Goal: Information Seeking & Learning: Learn about a topic

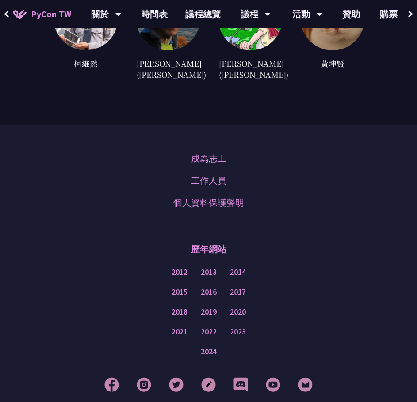
scroll to position [2687, 0]
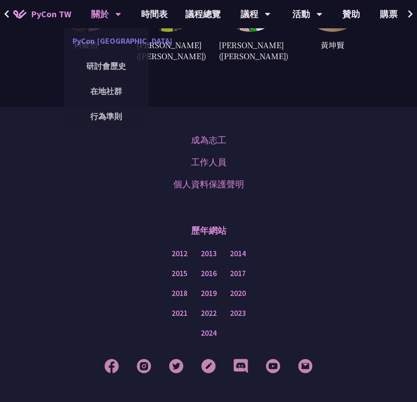
click at [109, 50] on link "PyCon [GEOGRAPHIC_DATA]" at bounding box center [106, 41] width 85 height 21
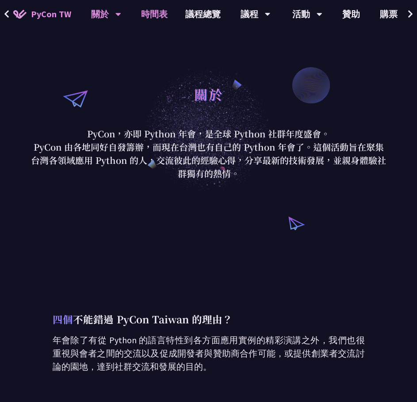
click at [152, 8] on link "時間表" at bounding box center [154, 14] width 44 height 28
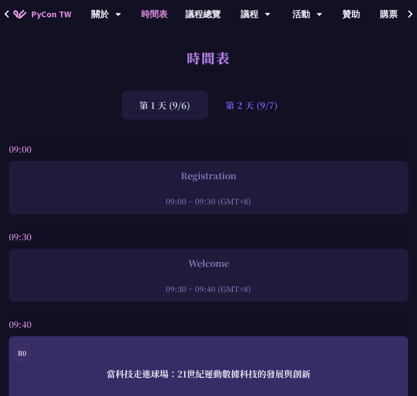
click at [260, 91] on div "第 2 天 (9/7)" at bounding box center [252, 105] width 88 height 29
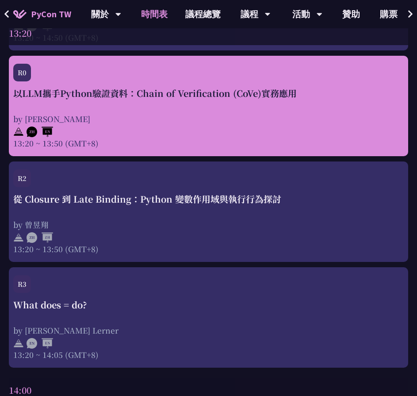
scroll to position [1903, 0]
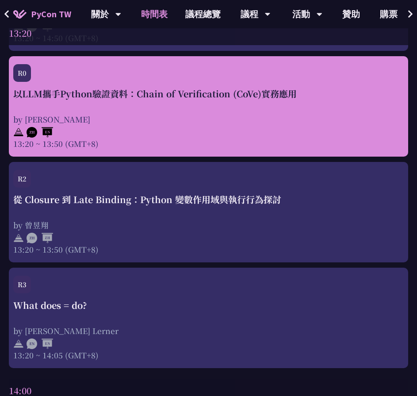
click at [181, 211] on div "從 Closure 到 Late Binding：Python 變數作用域與執行行為探討 by 曾昱翔 13:20 ~ 13:50 (GMT+8)" at bounding box center [208, 224] width 391 height 62
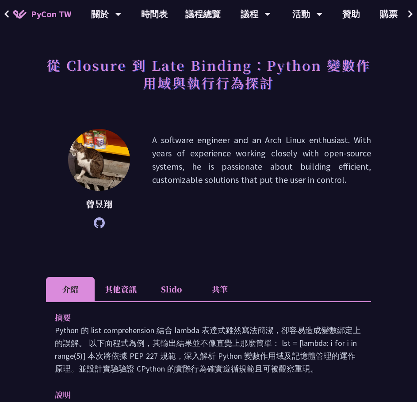
scroll to position [37, 0]
click at [197, 144] on p "A software engineer and an Arch Linux enthusiast. With years of experience work…" at bounding box center [261, 178] width 219 height 91
click at [198, 141] on p "A software engineer and an Arch Linux enthusiast. With years of experience work…" at bounding box center [261, 178] width 219 height 91
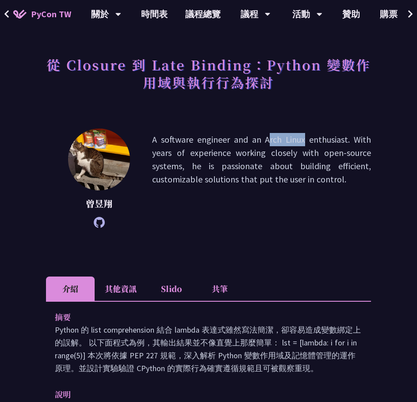
click at [198, 141] on p "A software engineer and an Arch Linux enthusiast. With years of experience work…" at bounding box center [261, 178] width 219 height 91
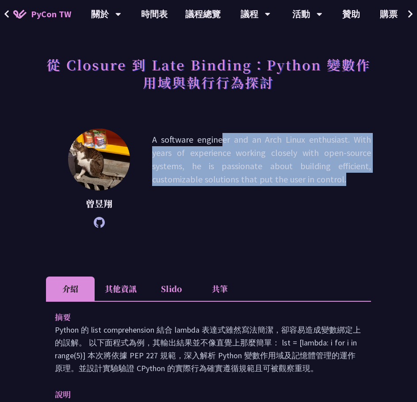
click at [198, 141] on p "A software engineer and an Arch Linux enthusiast. With years of experience work…" at bounding box center [261, 178] width 219 height 91
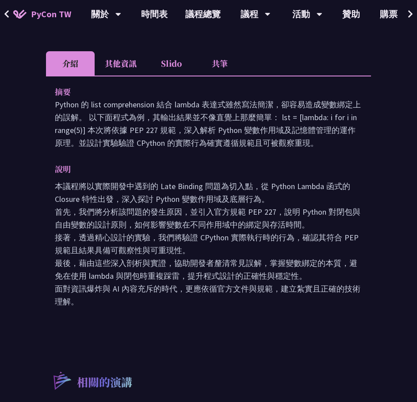
scroll to position [259, 0]
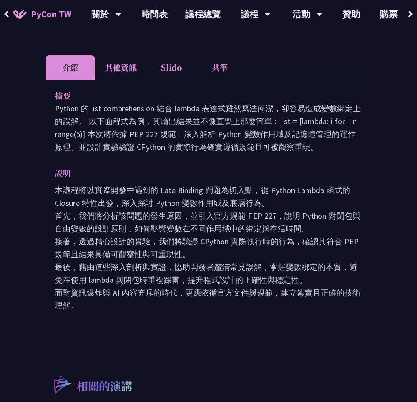
click at [106, 68] on li "其他資訊" at bounding box center [121, 67] width 52 height 24
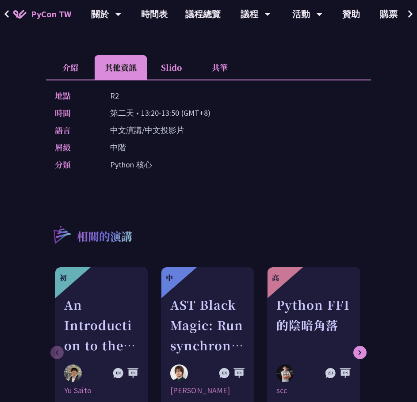
click at [173, 67] on li "Slido" at bounding box center [171, 67] width 49 height 24
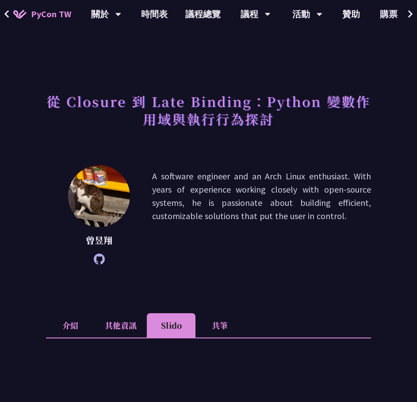
scroll to position [0, 0]
click at [221, 315] on li "共筆" at bounding box center [219, 326] width 49 height 24
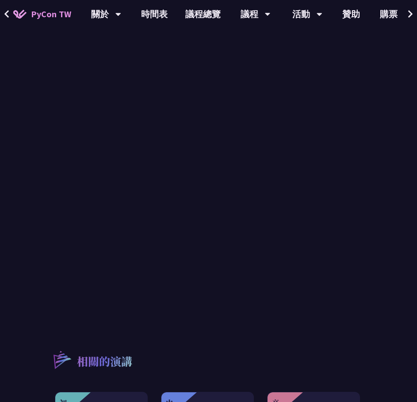
scroll to position [404, 0]
click at [159, 17] on link "時間表" at bounding box center [154, 14] width 44 height 28
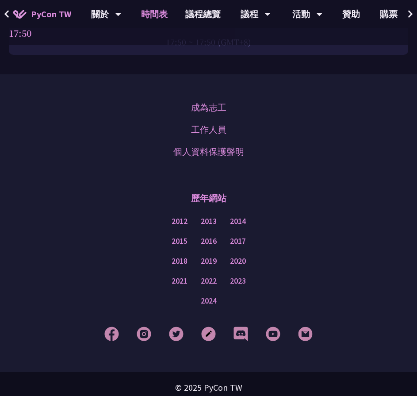
scroll to position [3600, 0]
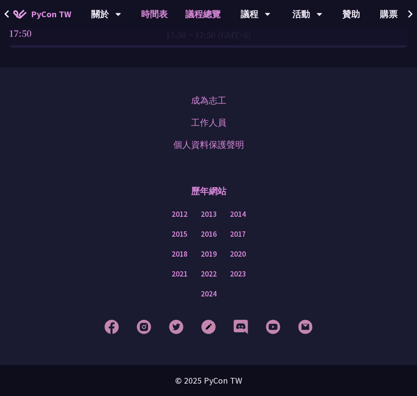
click at [199, 18] on link "議程總覽" at bounding box center [202, 14] width 53 height 28
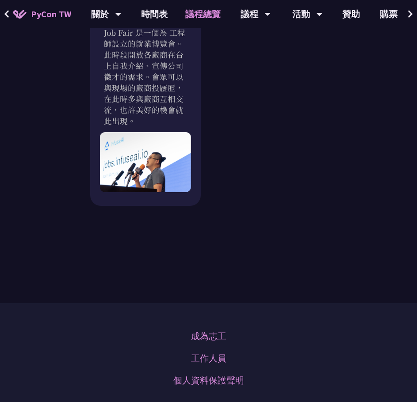
scroll to position [1586, 0]
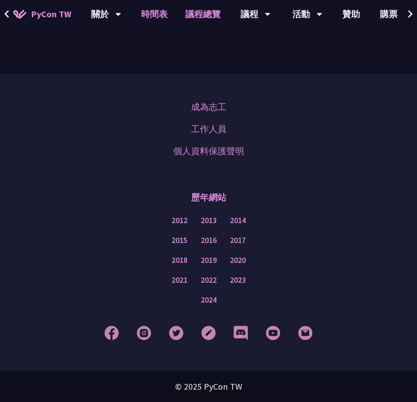
scroll to position [404, 0]
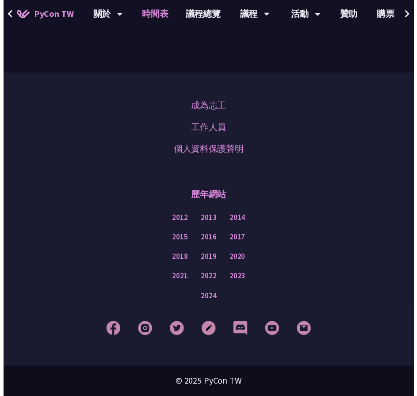
scroll to position [3600, 0]
